Goal: Use online tool/utility: Utilize a website feature to perform a specific function

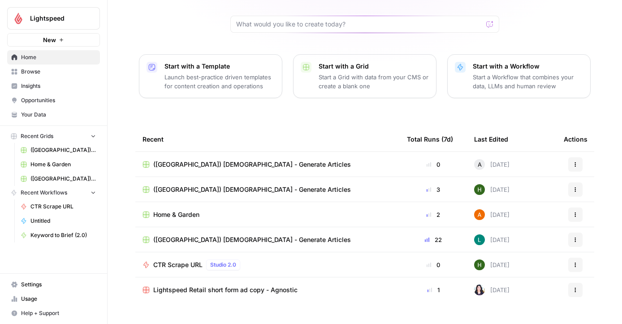
scroll to position [71, 0]
click at [229, 238] on span "([GEOGRAPHIC_DATA]) [DEMOGRAPHIC_DATA] - Generate Articles" at bounding box center [252, 239] width 198 height 9
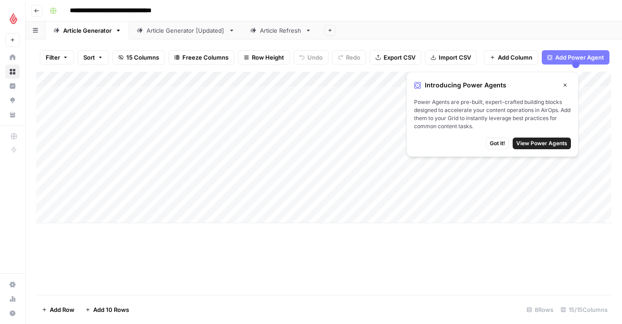
click at [605, 83] on div "Add Column" at bounding box center [323, 147] width 575 height 151
click at [499, 143] on span "Got it!" at bounding box center [497, 143] width 15 height 8
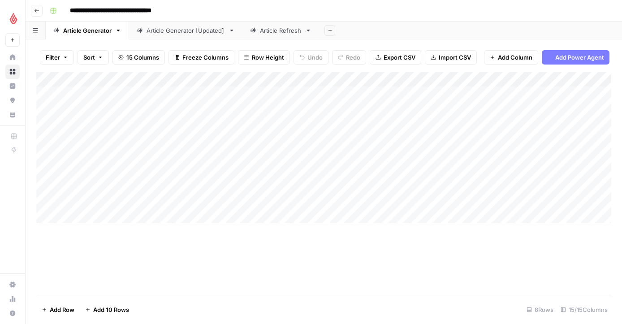
click at [444, 237] on div "Add Column" at bounding box center [323, 183] width 575 height 223
click at [269, 30] on div "Article Refresh" at bounding box center [281, 30] width 42 height 9
click at [376, 79] on div "Add Column" at bounding box center [323, 183] width 575 height 223
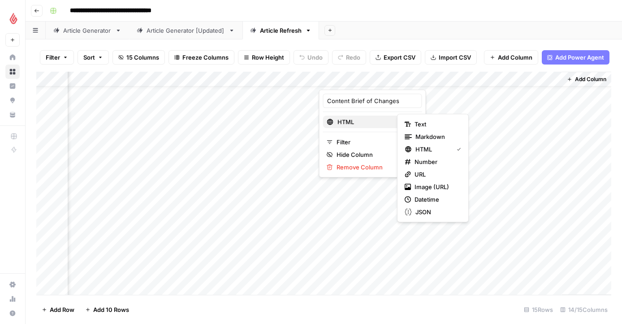
click at [378, 125] on span "HTML" at bounding box center [371, 121] width 69 height 9
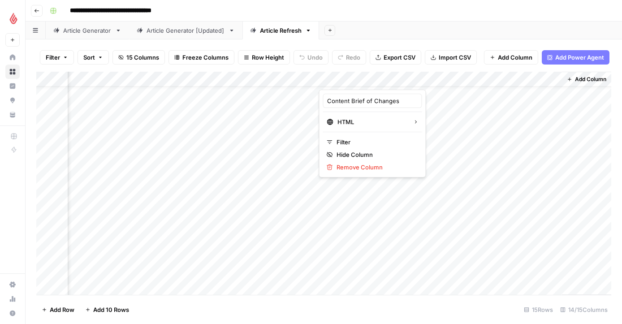
click at [381, 81] on div at bounding box center [359, 81] width 81 height 18
drag, startPoint x: 369, startPoint y: 104, endPoint x: 412, endPoint y: 104, distance: 42.6
click at [412, 104] on body "**********" at bounding box center [311, 162] width 622 height 324
click at [367, 77] on div "Add Column" at bounding box center [323, 183] width 575 height 223
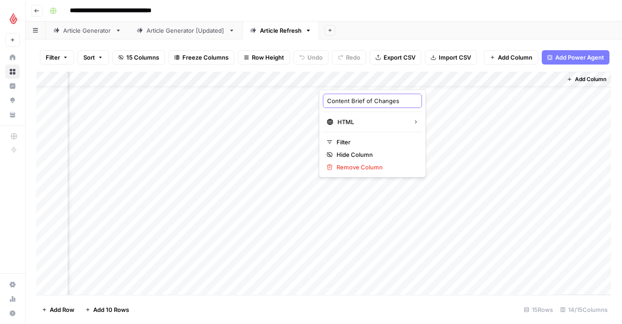
drag, startPoint x: 329, startPoint y: 100, endPoint x: 406, endPoint y: 100, distance: 77.1
click at [406, 100] on body "**********" at bounding box center [311, 162] width 622 height 324
click at [454, 75] on div "Add Column" at bounding box center [323, 183] width 575 height 223
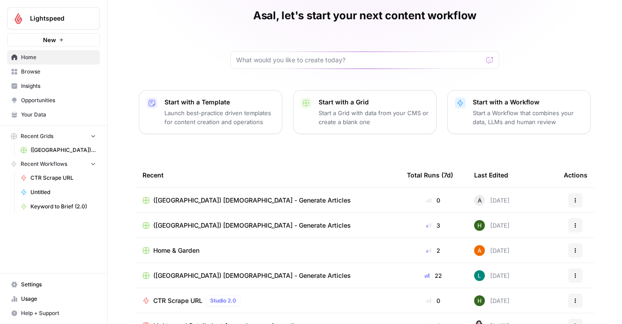
scroll to position [42, 0]
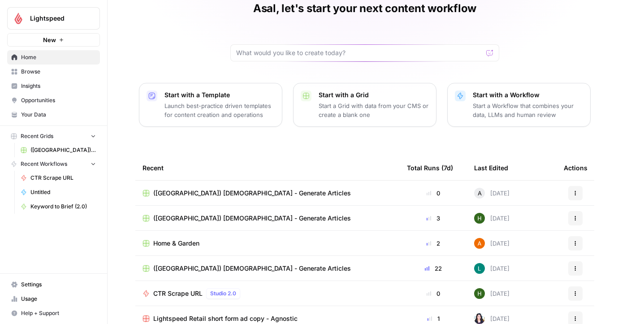
click at [204, 268] on span "([GEOGRAPHIC_DATA]) [DEMOGRAPHIC_DATA] - Generate Articles" at bounding box center [252, 268] width 198 height 9
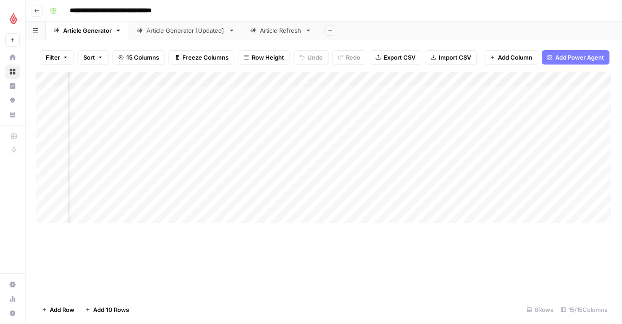
scroll to position [0, 340]
click at [259, 36] on link "Article Refresh" at bounding box center [280, 31] width 77 height 18
click at [461, 80] on div "Add Column" at bounding box center [323, 183] width 575 height 223
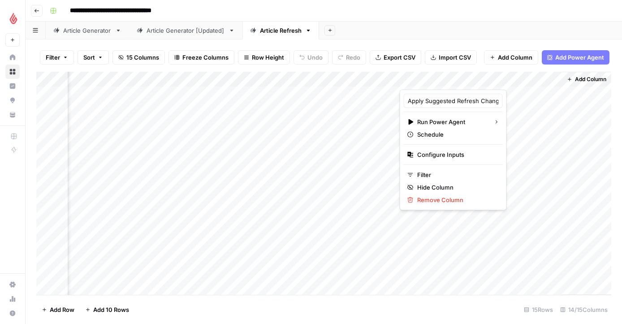
click at [428, 82] on div at bounding box center [440, 81] width 81 height 18
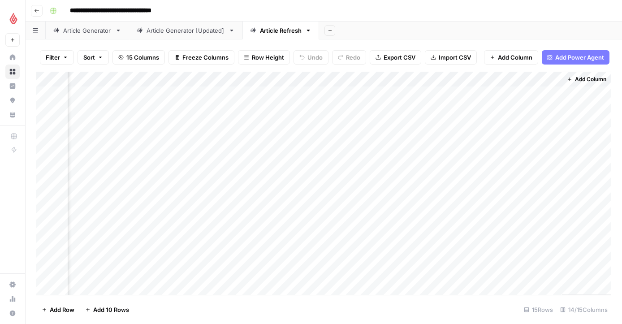
click at [359, 312] on footer "Add Row Add 10 Rows 15 Rows 14/15 Columns" at bounding box center [323, 309] width 575 height 29
click at [436, 81] on div "Add Column" at bounding box center [323, 183] width 575 height 223
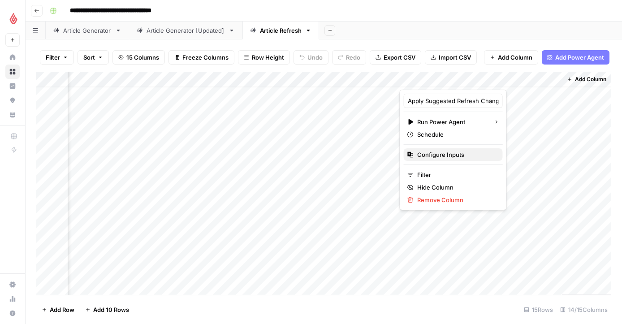
click at [434, 156] on span "Configure Inputs" at bounding box center [456, 154] width 78 height 9
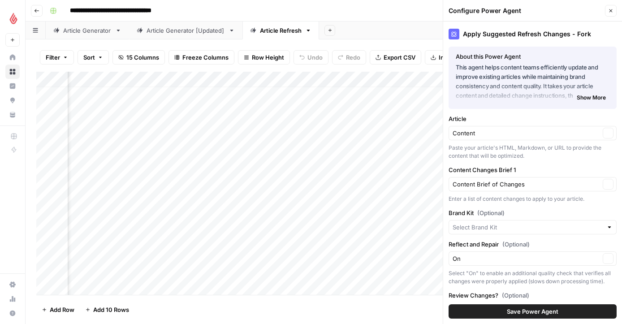
type input "Lightspeed"
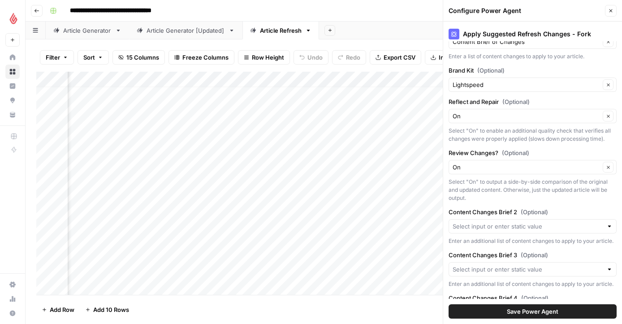
scroll to position [196, 0]
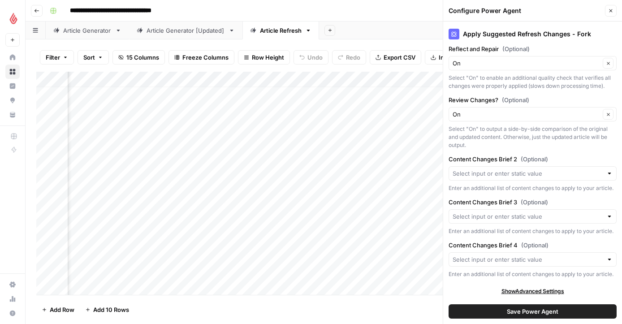
click at [612, 10] on icon "button" at bounding box center [610, 10] width 5 height 5
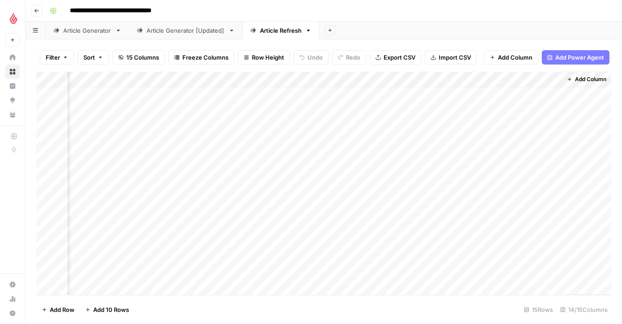
click at [462, 80] on div "Add Column" at bounding box center [323, 183] width 575 height 223
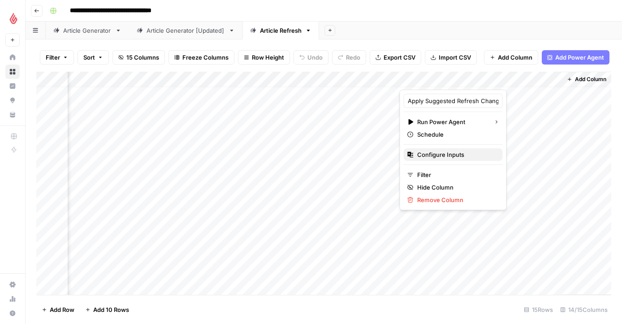
click at [433, 156] on span "Configure Inputs" at bounding box center [456, 154] width 78 height 9
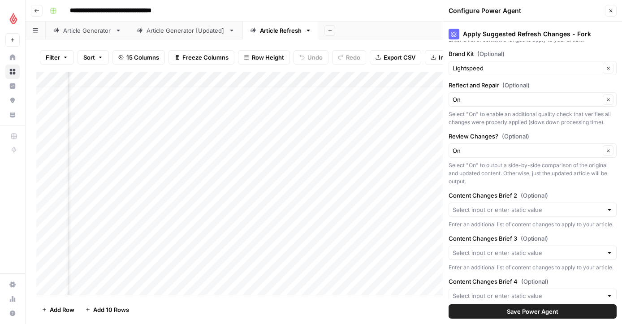
scroll to position [196, 0]
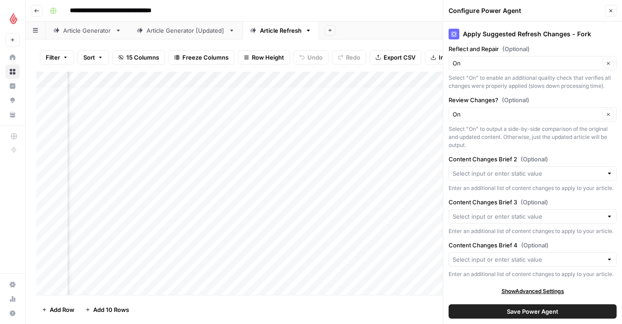
click at [522, 290] on span "Show Advanced Settings" at bounding box center [532, 291] width 63 height 8
click at [538, 291] on span "Hide Advanced Settings" at bounding box center [532, 291] width 60 height 8
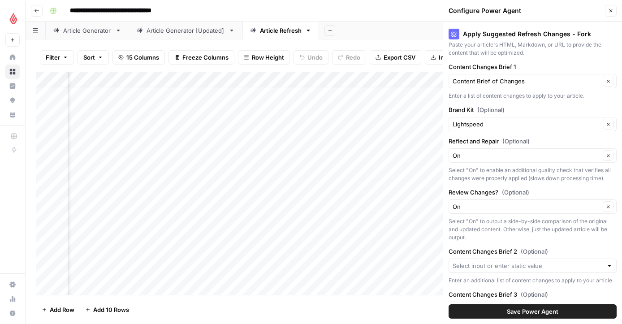
scroll to position [83, 0]
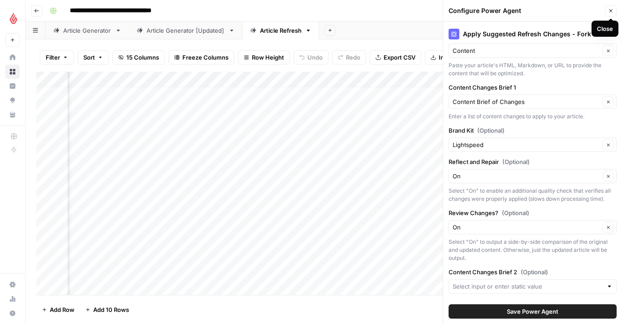
click at [616, 11] on button "Close" at bounding box center [611, 11] width 12 height 12
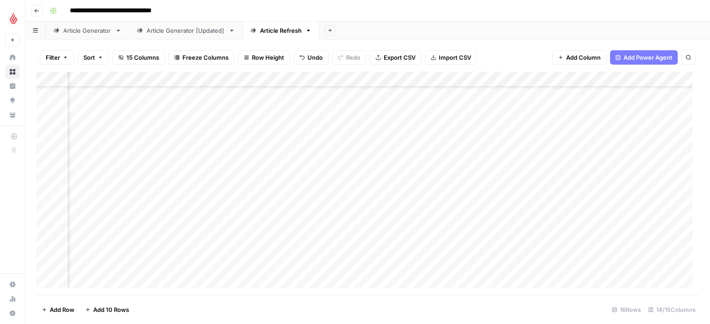
scroll to position [43, 404]
